Goal: Obtain resource: Download file/media

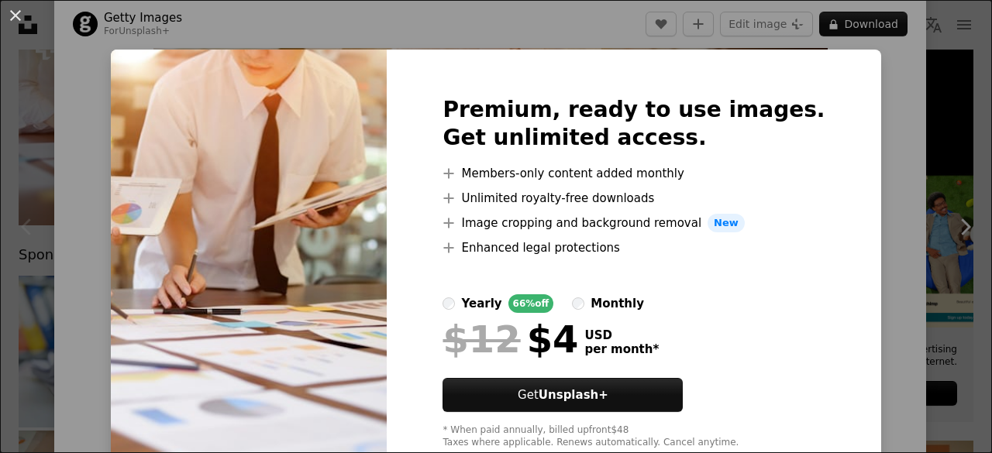
click at [898, 225] on div "An X shape Premium, ready to use images. Get unlimited access. A plus sign Memb…" at bounding box center [496, 226] width 992 height 453
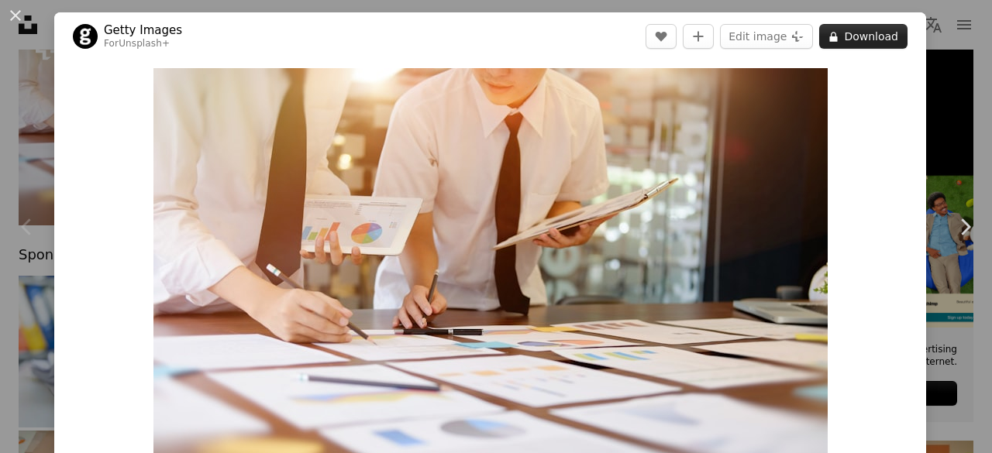
click at [852, 41] on button "A lock Download" at bounding box center [863, 36] width 88 height 25
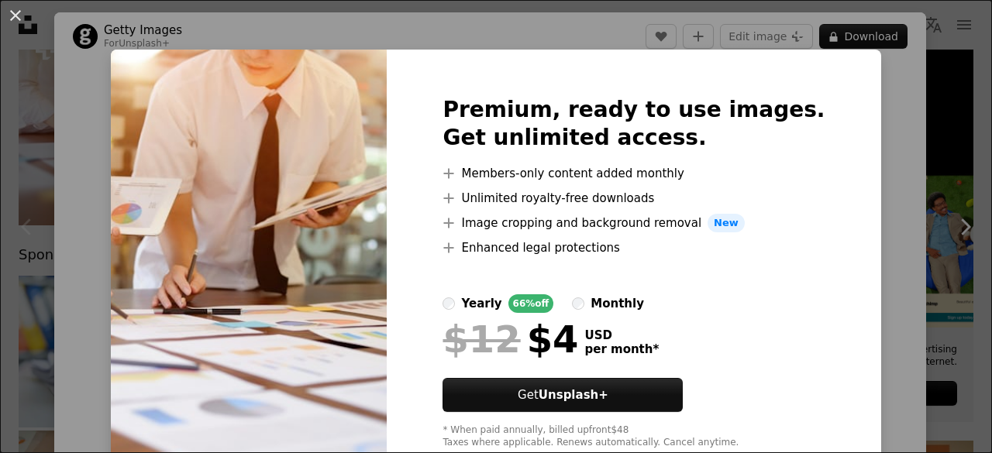
click at [911, 110] on div "An X shape Premium, ready to use images. Get unlimited access. A plus sign Memb…" at bounding box center [496, 226] width 992 height 453
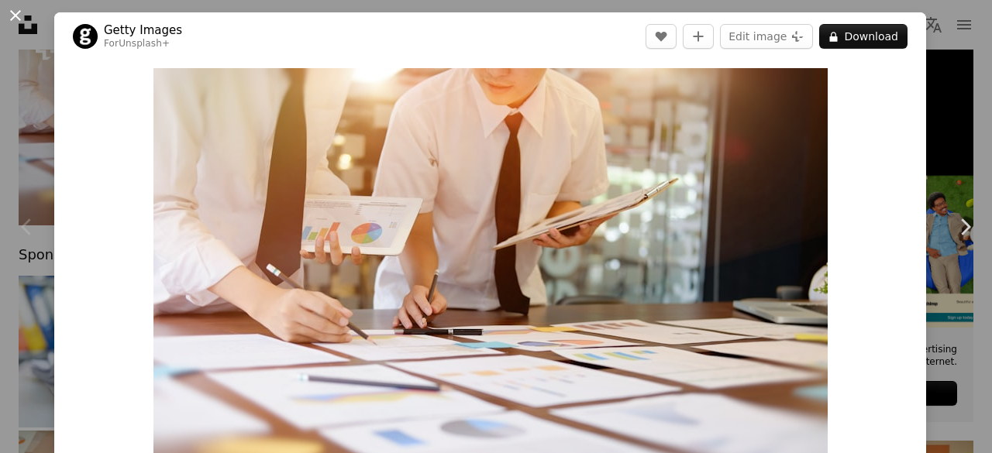
click at [15, 15] on button "An X shape" at bounding box center [15, 15] width 19 height 19
